Goal: Transaction & Acquisition: Purchase product/service

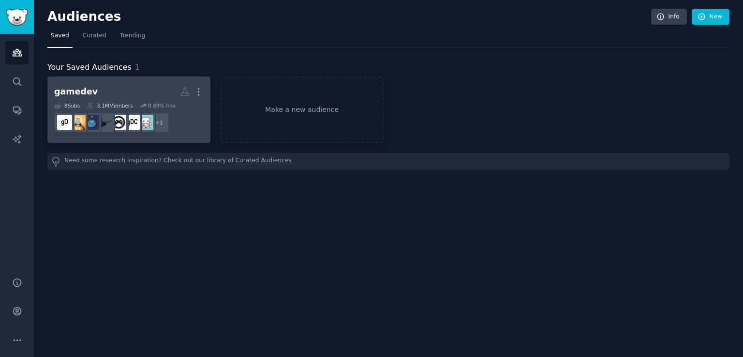
click at [178, 106] on div "8 Sub s 3.1M Members 0.89 % /mo" at bounding box center [129, 105] width 150 height 7
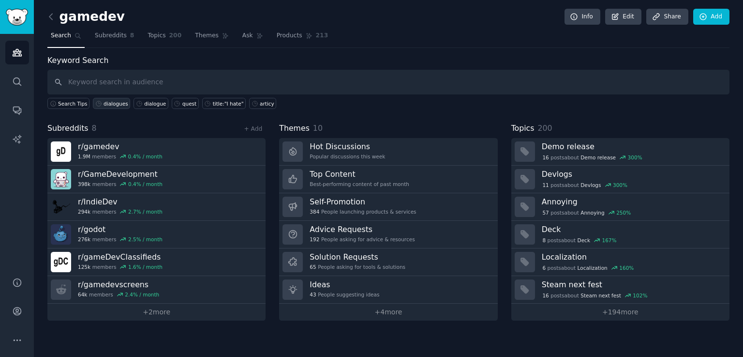
click at [112, 102] on div "dialogues" at bounding box center [116, 103] width 25 height 7
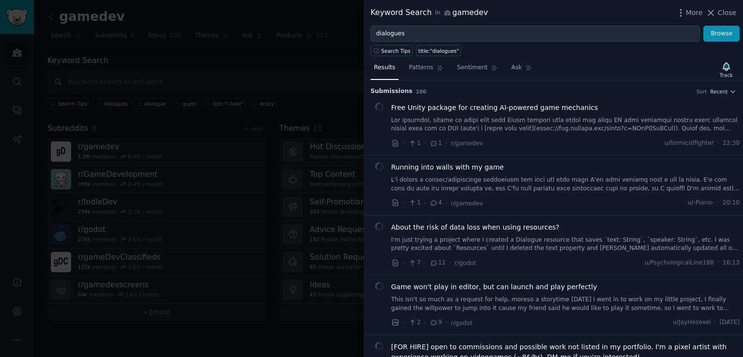
click at [514, 122] on link at bounding box center [565, 124] width 349 height 17
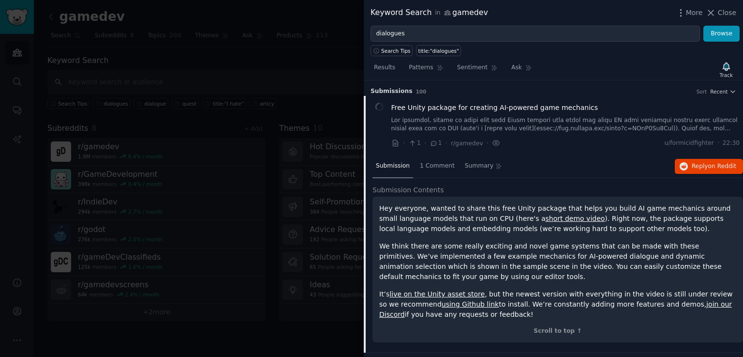
scroll to position [15, 0]
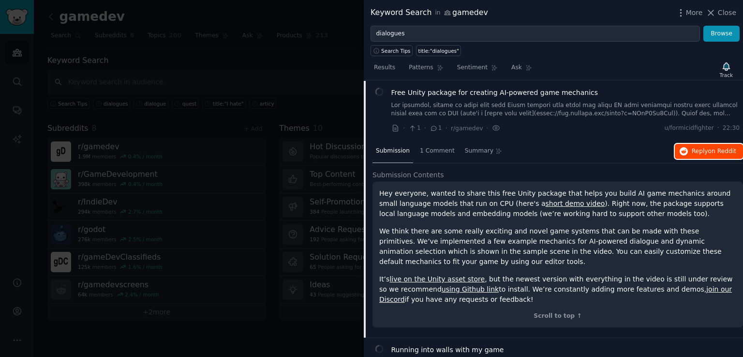
click at [697, 156] on button "Reply on Reddit" at bounding box center [709, 151] width 68 height 15
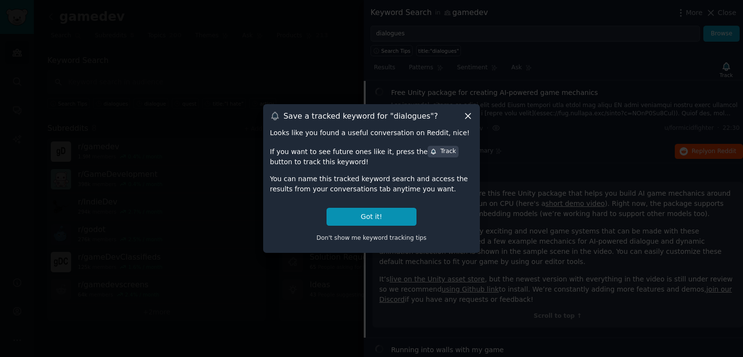
click at [465, 113] on icon at bounding box center [468, 116] width 10 height 10
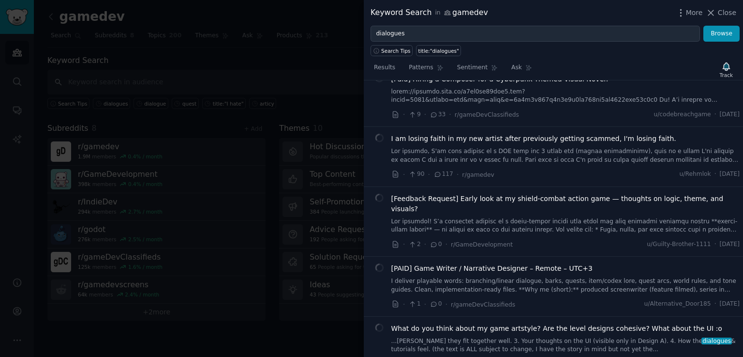
scroll to position [997, 0]
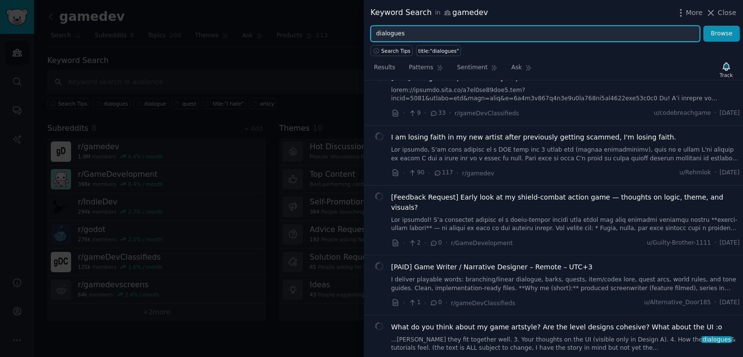
click at [405, 30] on input "dialogues" at bounding box center [536, 34] width 330 height 16
type input "branch"
click at [704, 26] on button "Browse" at bounding box center [722, 34] width 36 height 16
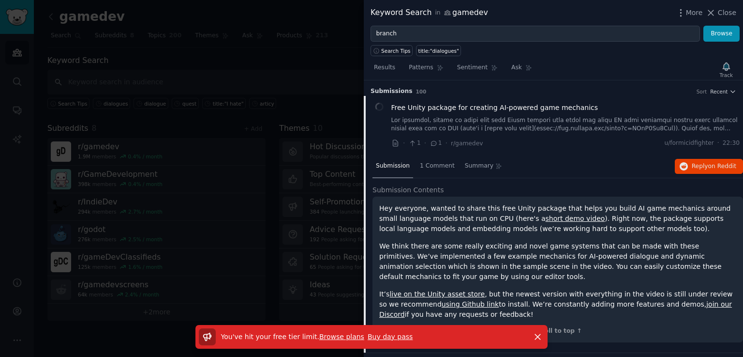
click at [368, 336] on link "Buy day pass" at bounding box center [390, 336] width 45 height 8
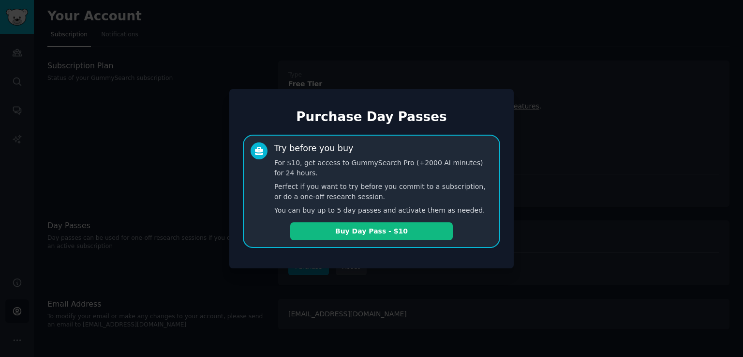
click at [407, 280] on div at bounding box center [371, 178] width 743 height 357
